Goal: Information Seeking & Learning: Find specific fact

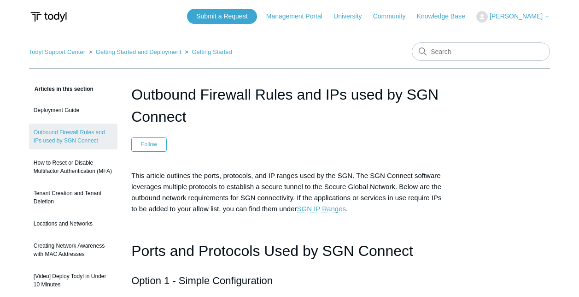
scroll to position [1105, 0]
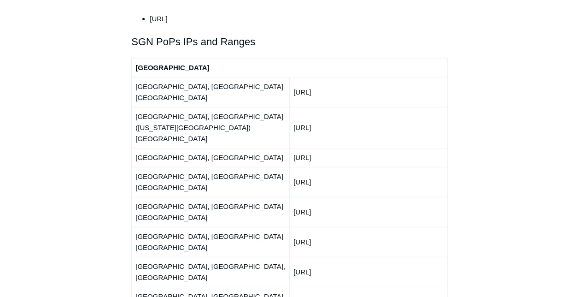
drag, startPoint x: 342, startPoint y: 59, endPoint x: 291, endPoint y: 65, distance: 51.5
click at [291, 77] on td "[URL]" at bounding box center [368, 92] width 158 height 30
copy td "[URL]"
click at [339, 77] on td "[URL]" at bounding box center [368, 92] width 158 height 30
drag, startPoint x: 315, startPoint y: 64, endPoint x: 287, endPoint y: 64, distance: 27.6
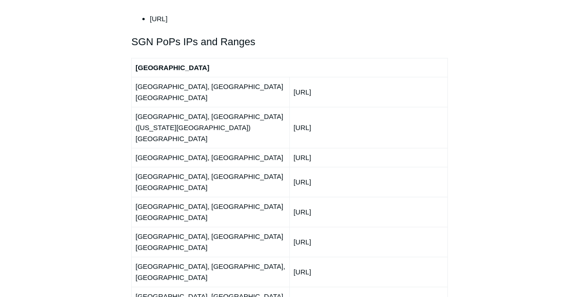
click at [287, 77] on tr "[GEOGRAPHIC_DATA], [GEOGRAPHIC_DATA] [GEOGRAPHIC_DATA] [URL]" at bounding box center [290, 92] width 316 height 30
copy tr "[URL]"
drag, startPoint x: 346, startPoint y: 80, endPoint x: 281, endPoint y: 80, distance: 64.9
click at [281, 107] on tr "[GEOGRAPHIC_DATA], [GEOGRAPHIC_DATA] ([US_STATE][GEOGRAPHIC_DATA]) [GEOGRAPHIC_…" at bounding box center [290, 127] width 316 height 41
copy tr "[URL]"
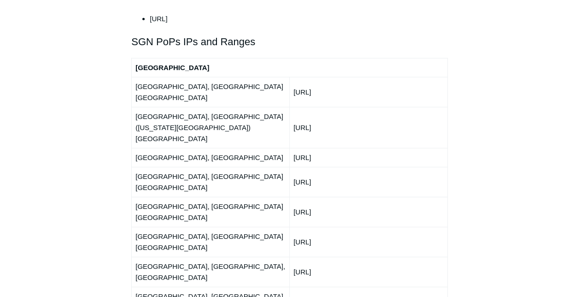
drag, startPoint x: 345, startPoint y: 106, endPoint x: 291, endPoint y: 105, distance: 53.4
click at [291, 148] on td "[URL]" at bounding box center [368, 157] width 158 height 19
copy td "[URL]"
drag, startPoint x: 347, startPoint y: 120, endPoint x: 294, endPoint y: 121, distance: 53.0
click at [294, 167] on td "[URL]" at bounding box center [368, 182] width 158 height 30
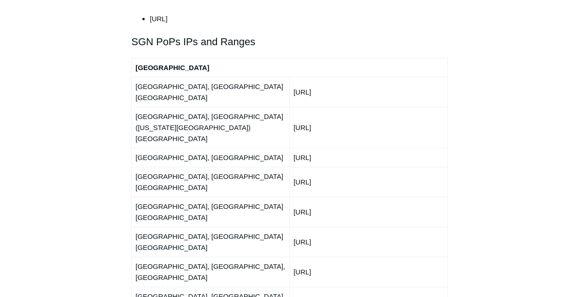
copy td "[URL]"
drag, startPoint x: 345, startPoint y: 138, endPoint x: 289, endPoint y: 137, distance: 55.7
click at [289, 197] on td "[URL]" at bounding box center [368, 212] width 158 height 30
copy td "[URL]"
drag, startPoint x: 347, startPoint y: 157, endPoint x: 293, endPoint y: 154, distance: 54.0
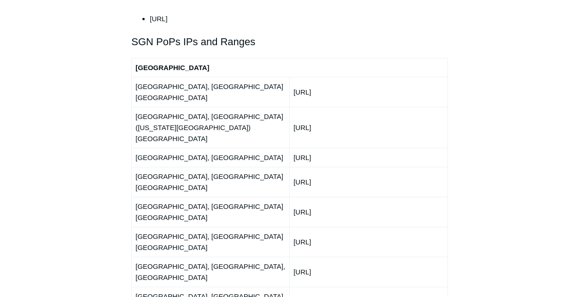
click at [293, 227] on td "[URL]" at bounding box center [368, 242] width 158 height 30
copy td "[URL]"
drag, startPoint x: 348, startPoint y: 178, endPoint x: 291, endPoint y: 175, distance: 57.2
click at [291, 257] on td "[URL]" at bounding box center [368, 272] width 158 height 30
copy td "[URL]"
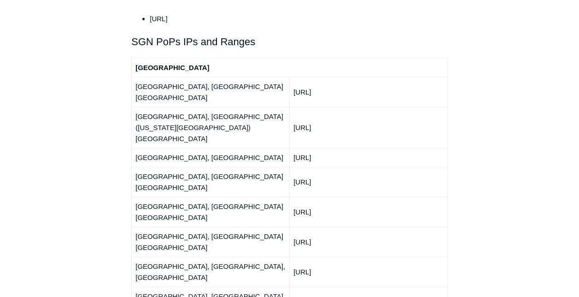
drag, startPoint x: 345, startPoint y: 196, endPoint x: 291, endPoint y: 190, distance: 53.8
click at [291, 286] on td "[URL]" at bounding box center [368, 301] width 158 height 30
copy td "[URL]"
drag, startPoint x: 336, startPoint y: 215, endPoint x: 290, endPoint y: 214, distance: 46.1
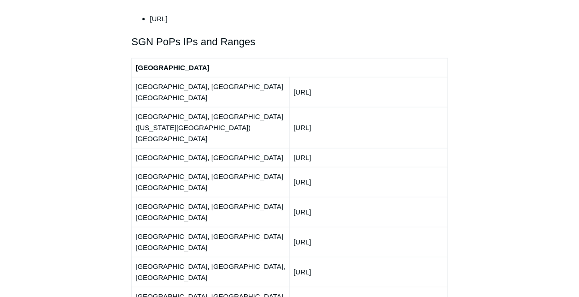
copy td "[URL]"
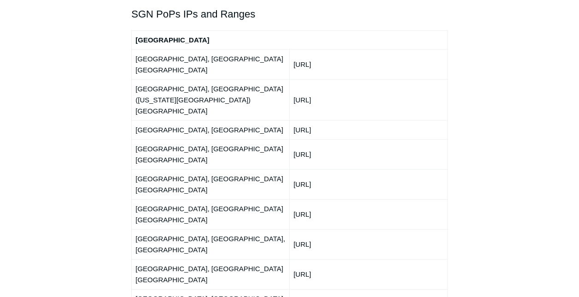
scroll to position [1152, 0]
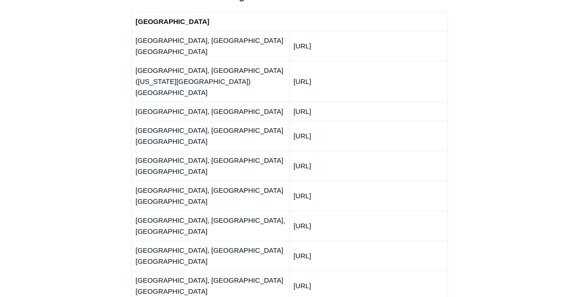
drag, startPoint x: 351, startPoint y: 187, endPoint x: 294, endPoint y: 187, distance: 57.1
drag, startPoint x: 347, startPoint y: 206, endPoint x: 293, endPoint y: 206, distance: 53.9
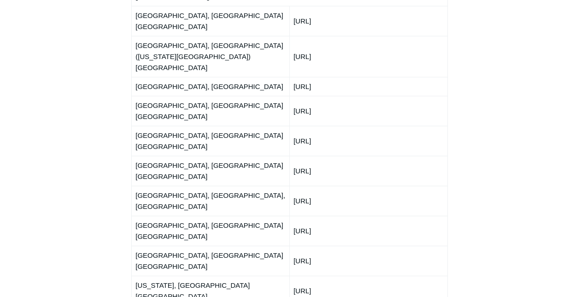
scroll to position [1198, 0]
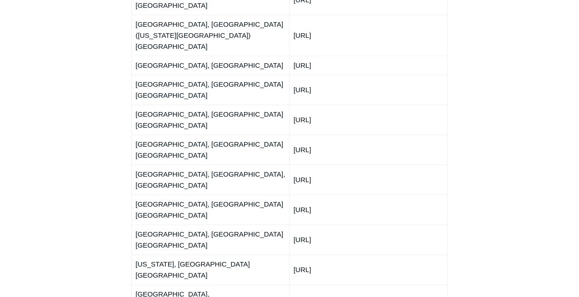
drag, startPoint x: 351, startPoint y: 173, endPoint x: 293, endPoint y: 175, distance: 57.6
drag, startPoint x: 345, startPoint y: 198, endPoint x: 292, endPoint y: 198, distance: 52.0
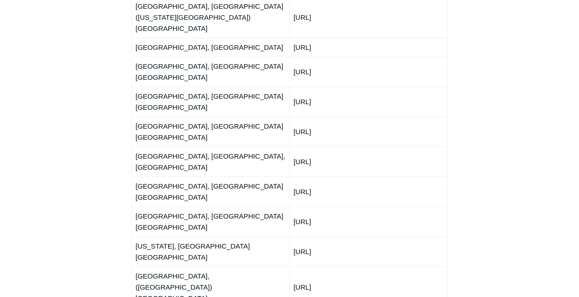
scroll to position [1244, 0]
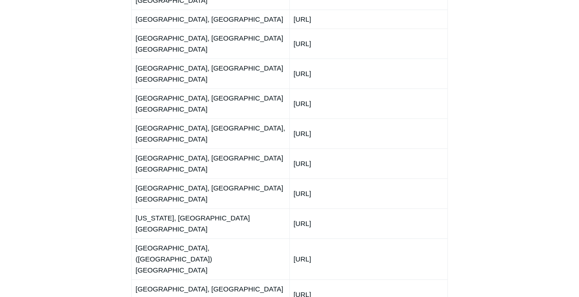
drag, startPoint x: 346, startPoint y: 170, endPoint x: 299, endPoint y: 170, distance: 47.0
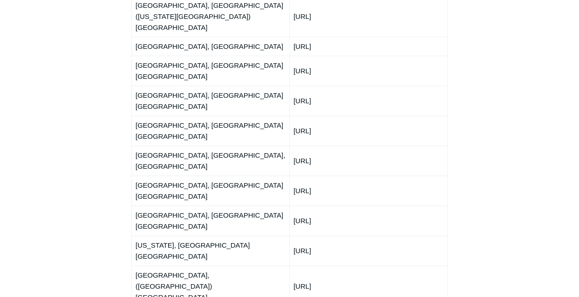
scroll to position [1198, 0]
